Goal: Information Seeking & Learning: Learn about a topic

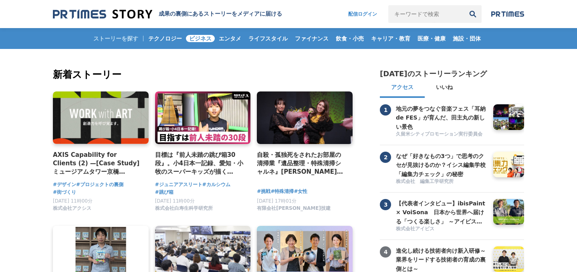
click at [196, 42] on span "ビジネス" at bounding box center [200, 38] width 29 height 7
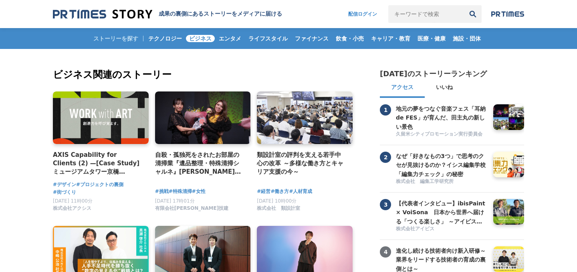
click at [225, 39] on span "エンタメ" at bounding box center [230, 38] width 29 height 7
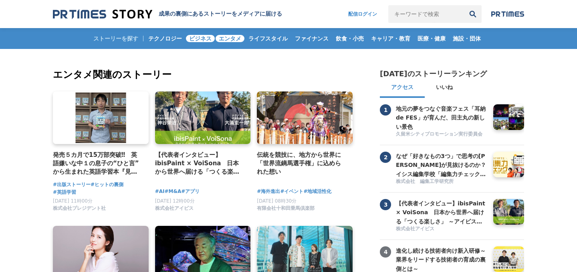
click at [192, 39] on span "ビジネス" at bounding box center [200, 38] width 29 height 7
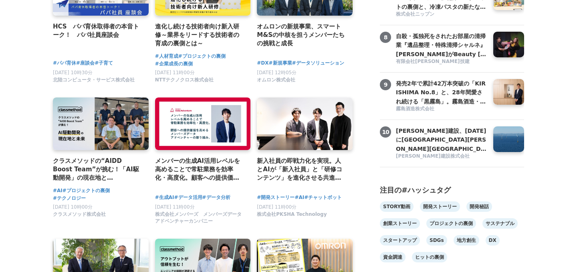
scroll to position [411, 0]
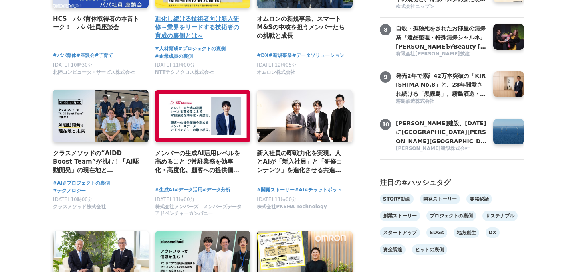
click at [205, 34] on h4 "進化し続ける技術者向け新入研修～業界をリードする技術者の育成の裏側とは～" at bounding box center [199, 27] width 89 height 26
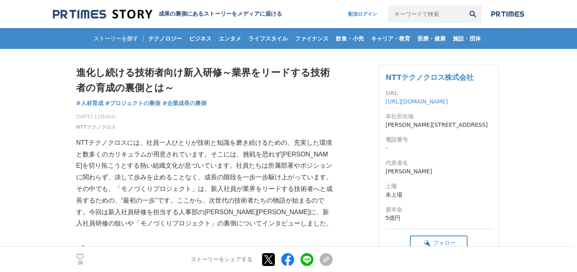
click at [107, 145] on p "NTTテクノクロスには、社員一人ひとりが技術と知識を磨き続けるための、充実した環境と数多くのカリキュラムが用意されています。そこには、挑戦を恐れず未来を切り拓…" at bounding box center [204, 160] width 256 height 46
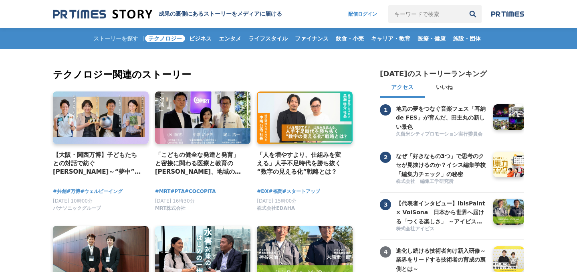
click at [421, 16] on input "キーワードで検索" at bounding box center [426, 14] width 76 height 18
type input "Wantedly"
click at [464, 5] on button "検索" at bounding box center [473, 14] width 18 height 18
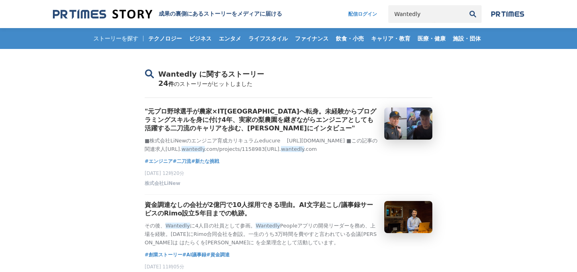
click at [122, 40] on div "ストーリーを探す テクノロジー ビジネス エンタメ ライフスタイル ファイナンス 飲食・小売 キャリア・教育 医療・健康 施設・団体" at bounding box center [288, 38] width 471 height 21
click at [224, 40] on span "エンタメ" at bounding box center [230, 38] width 29 height 7
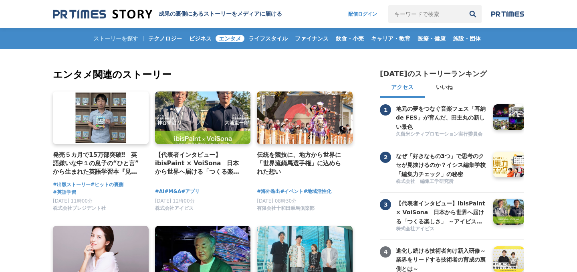
click at [196, 41] on span "ビジネス" at bounding box center [200, 38] width 29 height 7
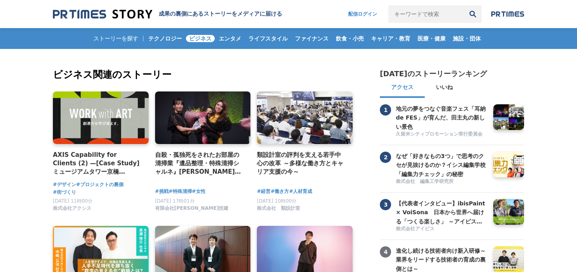
click at [420, 16] on input "キーワードで検索" at bounding box center [426, 14] width 76 height 18
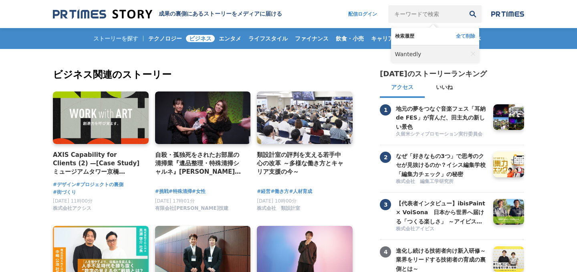
click at [413, 59] on link "Wantedly" at bounding box center [431, 54] width 73 height 18
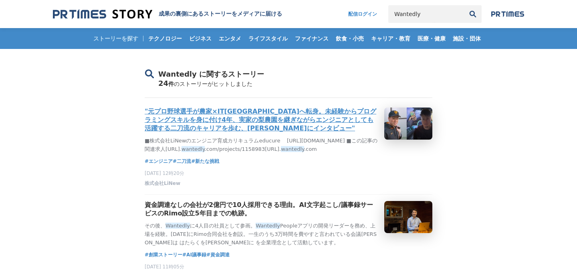
click at [218, 131] on h3 ""元プロ野球選手が農家×IT[GEOGRAPHIC_DATA]へ転身。未経験からプログラミングスキルを身に付け4年、実家の梨農園を継ぎながらエンジニアとしても…" at bounding box center [261, 119] width 233 height 25
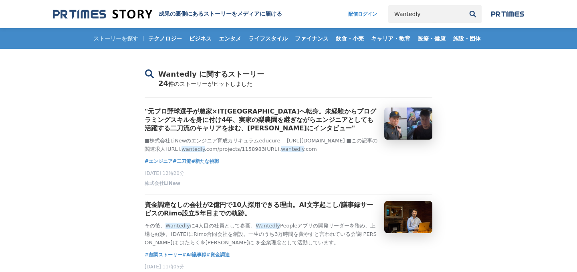
click at [429, 15] on input "Wantedly" at bounding box center [426, 14] width 76 height 18
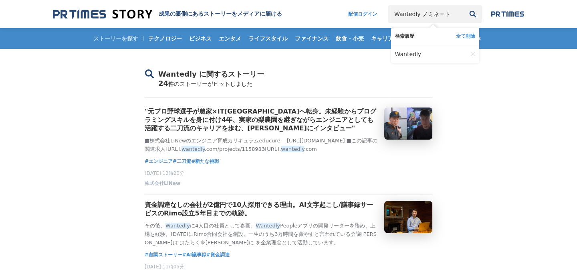
type input "Wantedly ノミネート"
click at [464, 5] on button "検索" at bounding box center [473, 14] width 18 height 18
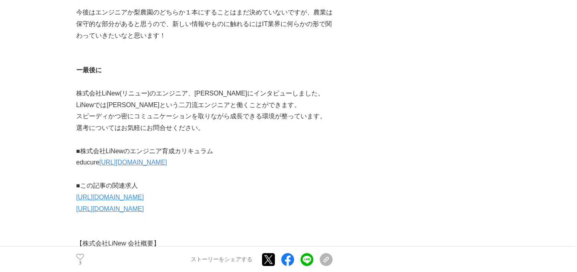
scroll to position [2372, 0]
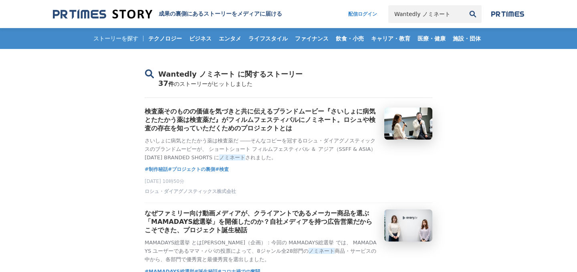
click at [81, 14] on img at bounding box center [102, 14] width 99 height 11
